Goal: Task Accomplishment & Management: Manage account settings

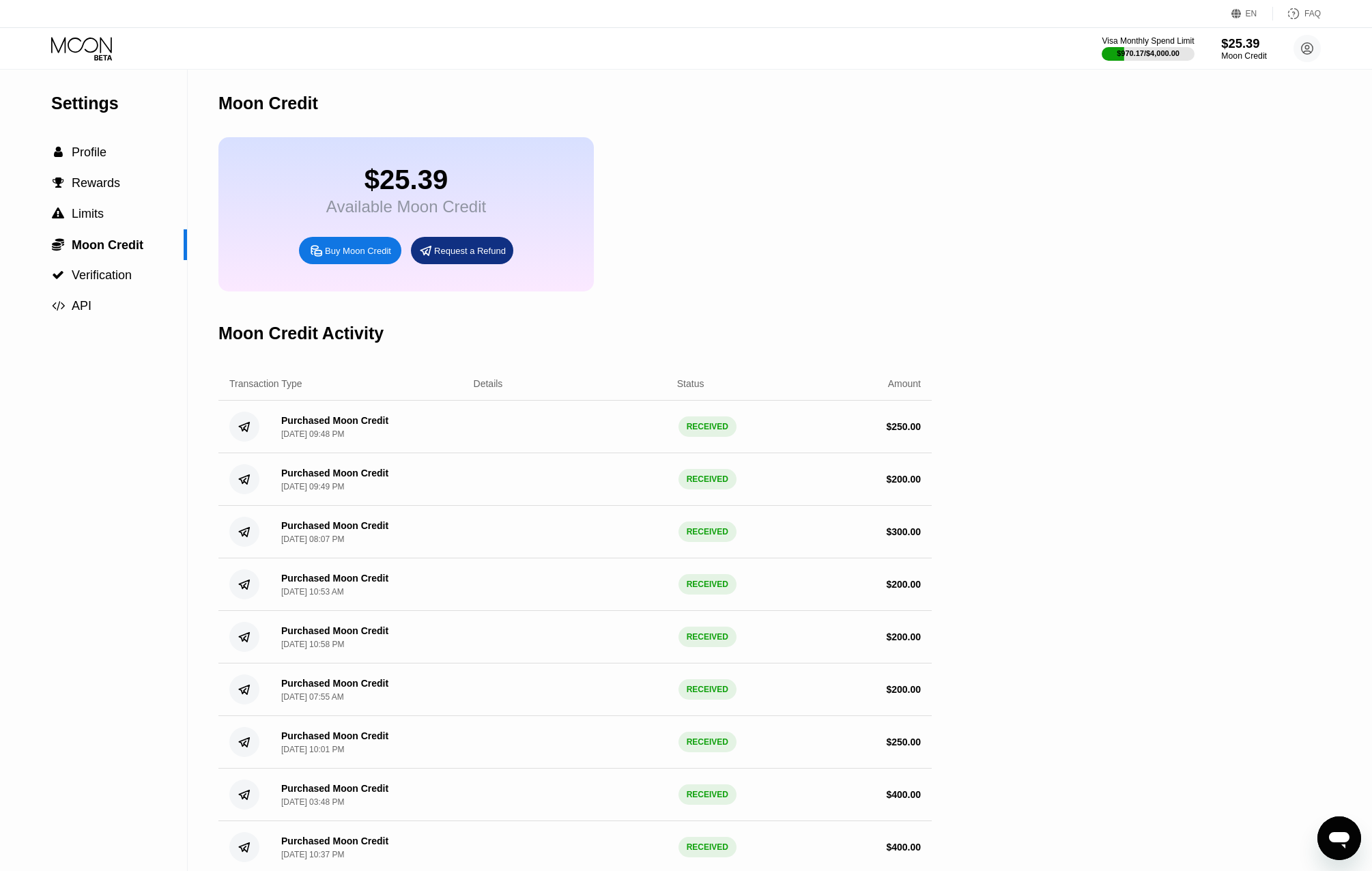
click at [1252, 53] on div "Moon Credit" at bounding box center [1243, 55] width 45 height 10
click at [84, 92] on div "Settings  Profile  Rewards  Limits  Moon Credit  Verification  API" at bounding box center [94, 195] width 187 height 252
click at [82, 43] on icon at bounding box center [83, 49] width 64 height 24
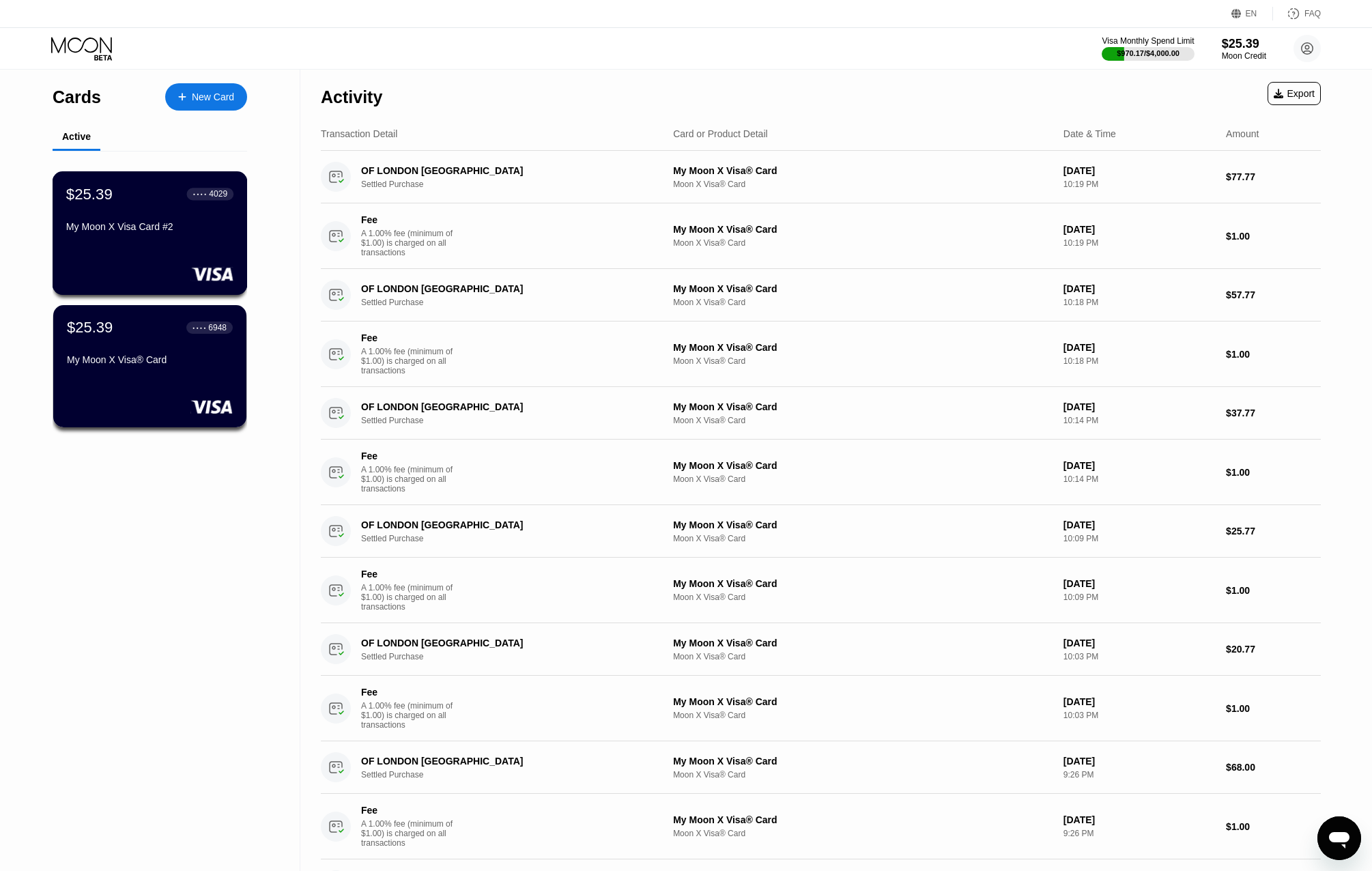
click at [173, 221] on div "$25.39 ● ● ● ● 4029 My Moon X Visa Card #2" at bounding box center [150, 212] width 167 height 53
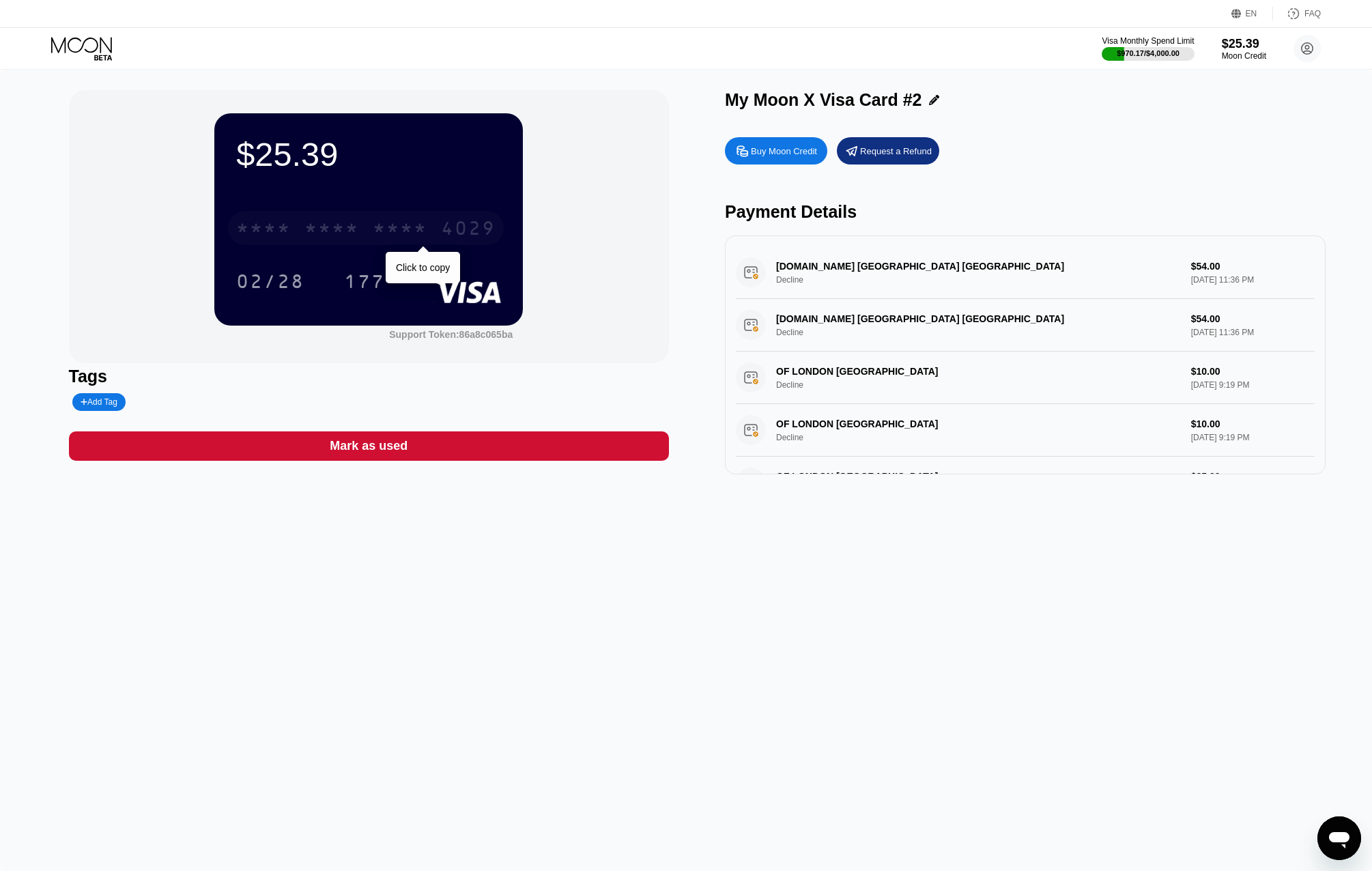
click at [385, 241] on div "* * * *" at bounding box center [400, 230] width 54 height 22
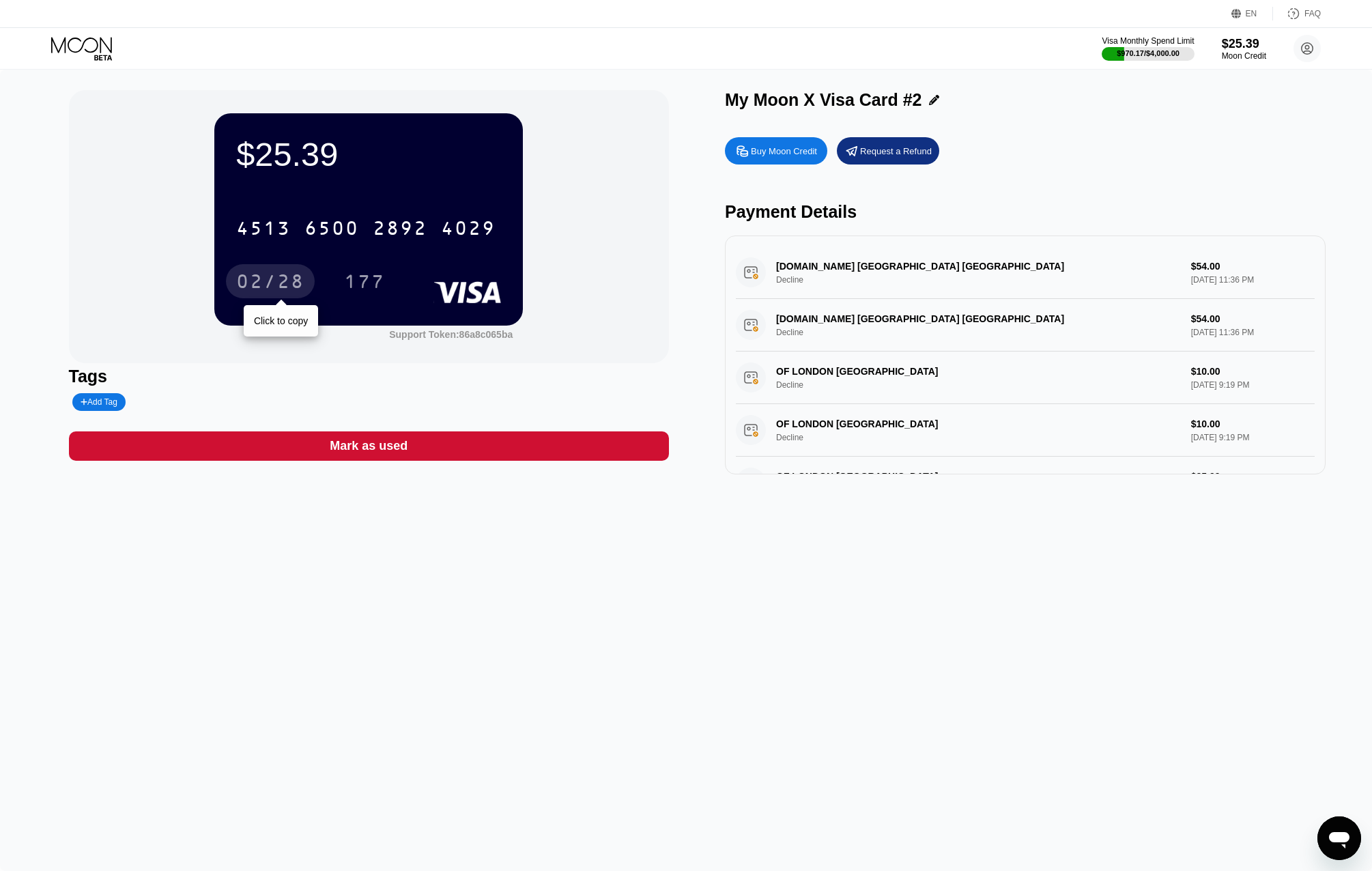
click at [276, 283] on div "02/28" at bounding box center [270, 283] width 68 height 22
